Goal: Browse casually

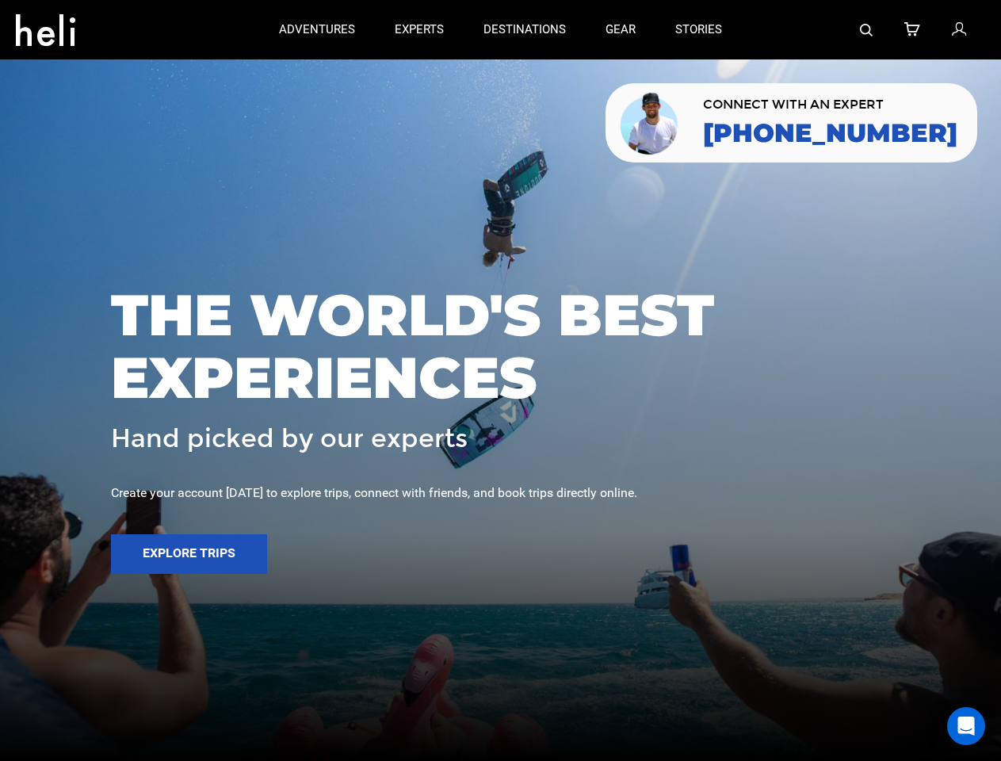
click at [500, 381] on span "THE WORLD'S BEST EXPERIENCES" at bounding box center [500, 346] width 779 height 125
click at [45, 25] on icon at bounding box center [45, 25] width 59 height 25
click at [867, 29] on img at bounding box center [866, 30] width 13 height 13
click at [500, 381] on span "THE WORLD'S BEST EXPERIENCES" at bounding box center [500, 346] width 779 height 125
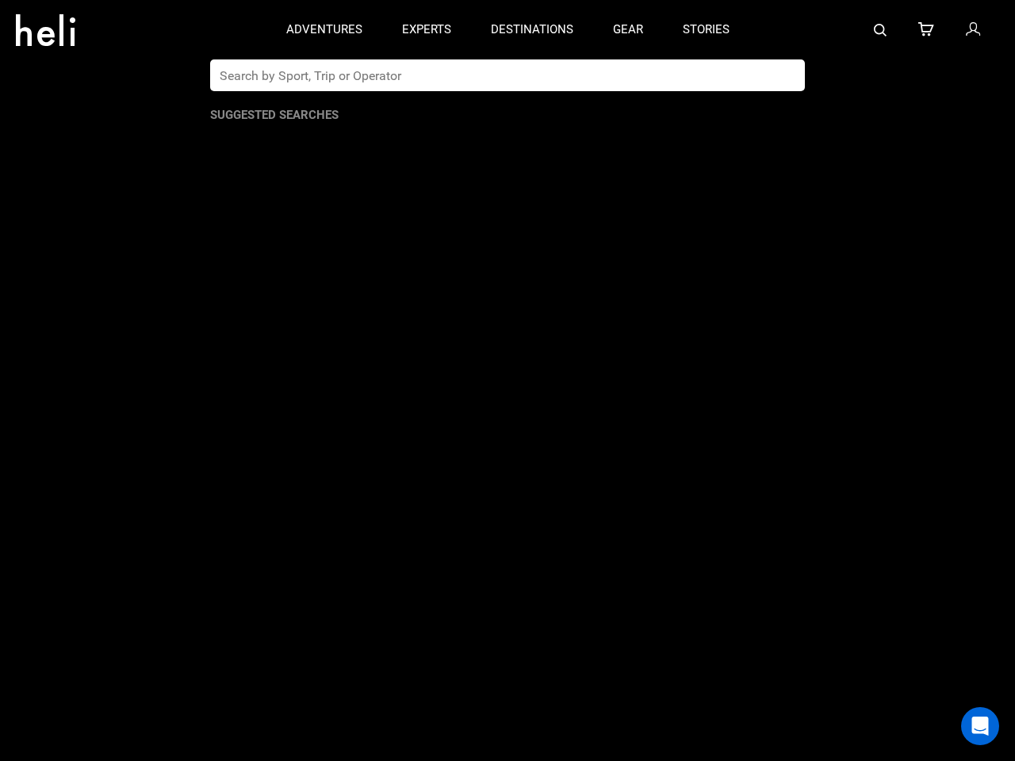
click at [189, 554] on button "Explore Trips" at bounding box center [189, 554] width 156 height 40
click at [966, 726] on div "Open Intercom Messenger" at bounding box center [980, 726] width 38 height 38
